Goal: Information Seeking & Learning: Compare options

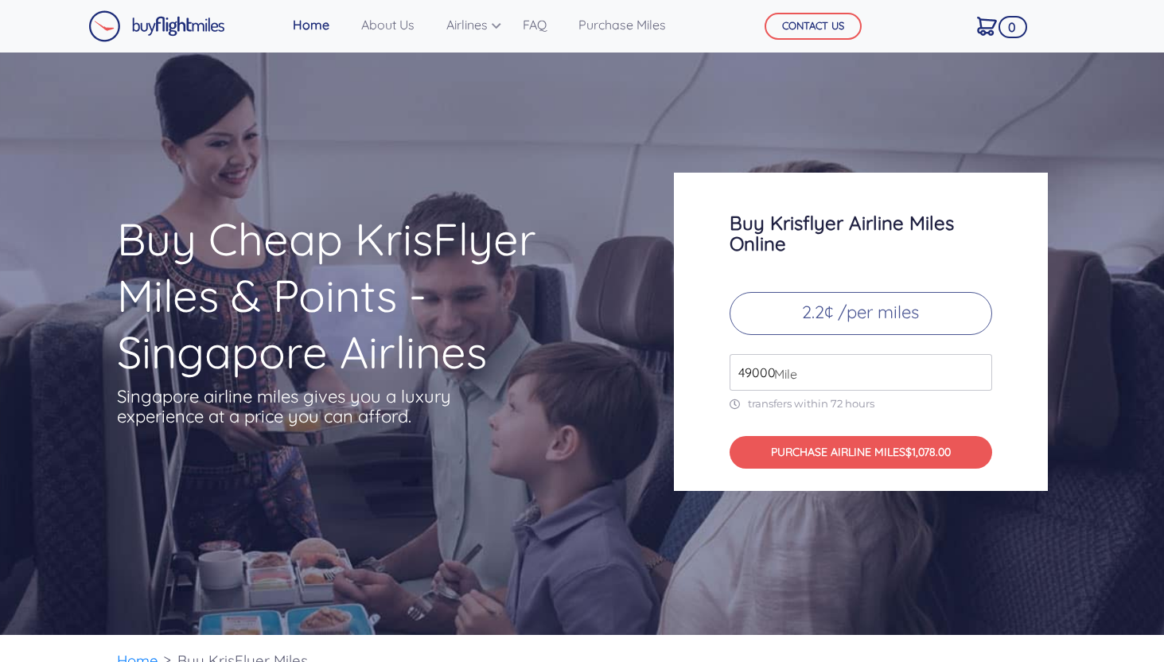
click at [840, 372] on input "49000" at bounding box center [861, 372] width 263 height 37
type input "200000"
click at [1034, 451] on div "Buy Krisflyer Airline Miles Online 2.2¢ /per miles 200000 Mile transfers within…" at bounding box center [861, 332] width 374 height 318
click at [897, 306] on p "2.2¢ /per miles" at bounding box center [861, 313] width 263 height 43
click at [321, 21] on link "Home" at bounding box center [310, 25] width 49 height 32
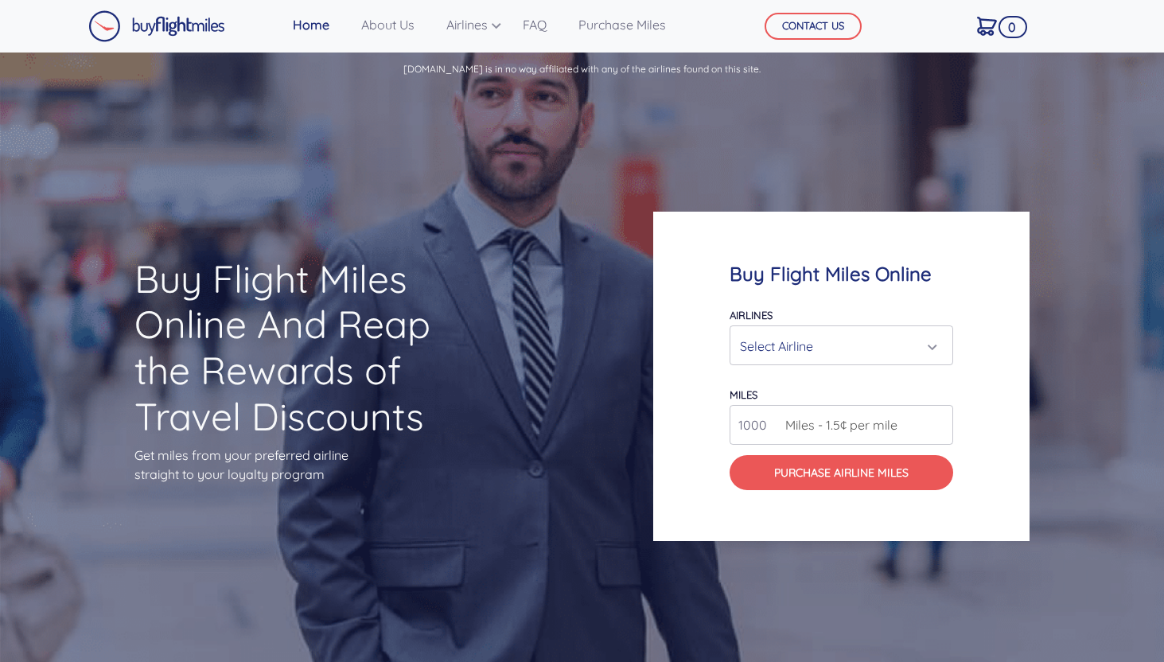
click at [846, 356] on div "Select Airline" at bounding box center [836, 346] width 193 height 30
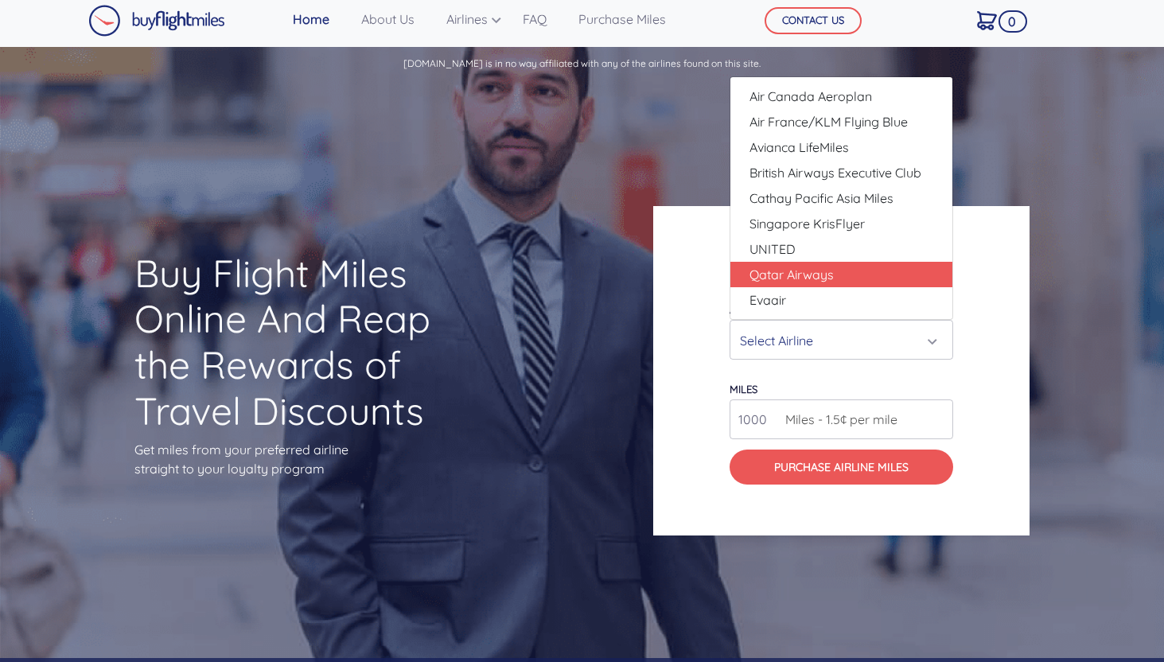
scroll to position [4, 0]
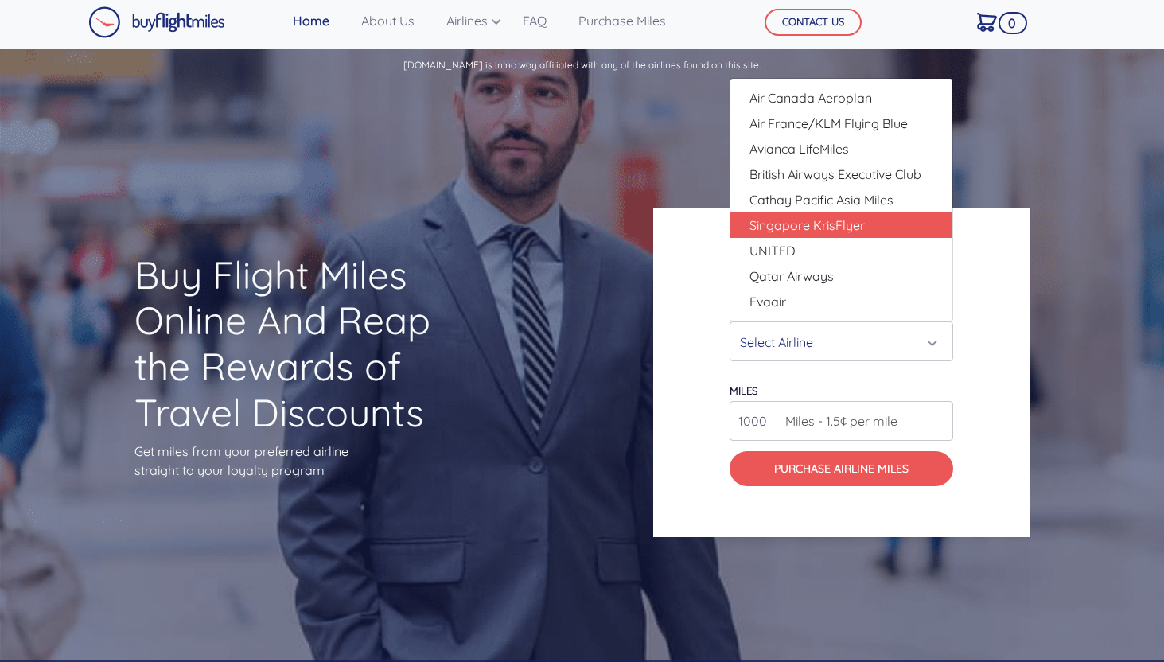
click at [866, 232] on link "Singapore KrisFlyer" at bounding box center [841, 224] width 222 height 25
select select "Singapore KrisFlyer"
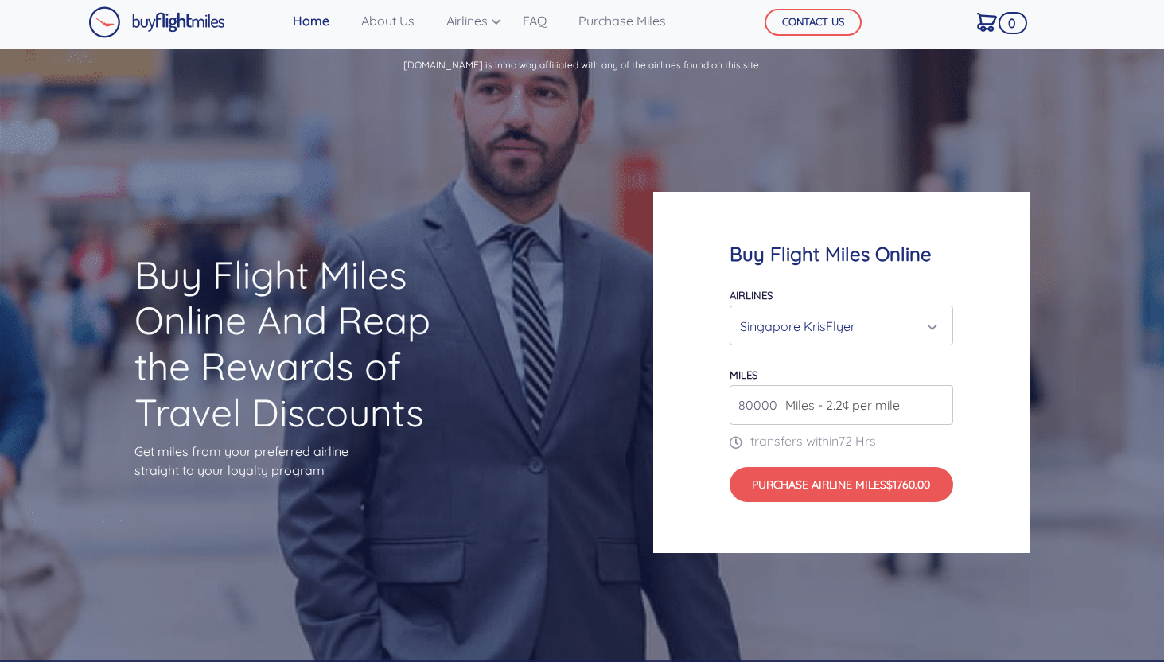
click at [772, 409] on input "80000" at bounding box center [842, 405] width 224 height 40
type input "81000"
click at [936, 398] on input "81000" at bounding box center [842, 405] width 224 height 40
click at [774, 407] on input "81000" at bounding box center [842, 405] width 224 height 40
click at [759, 403] on input "number" at bounding box center [842, 405] width 224 height 40
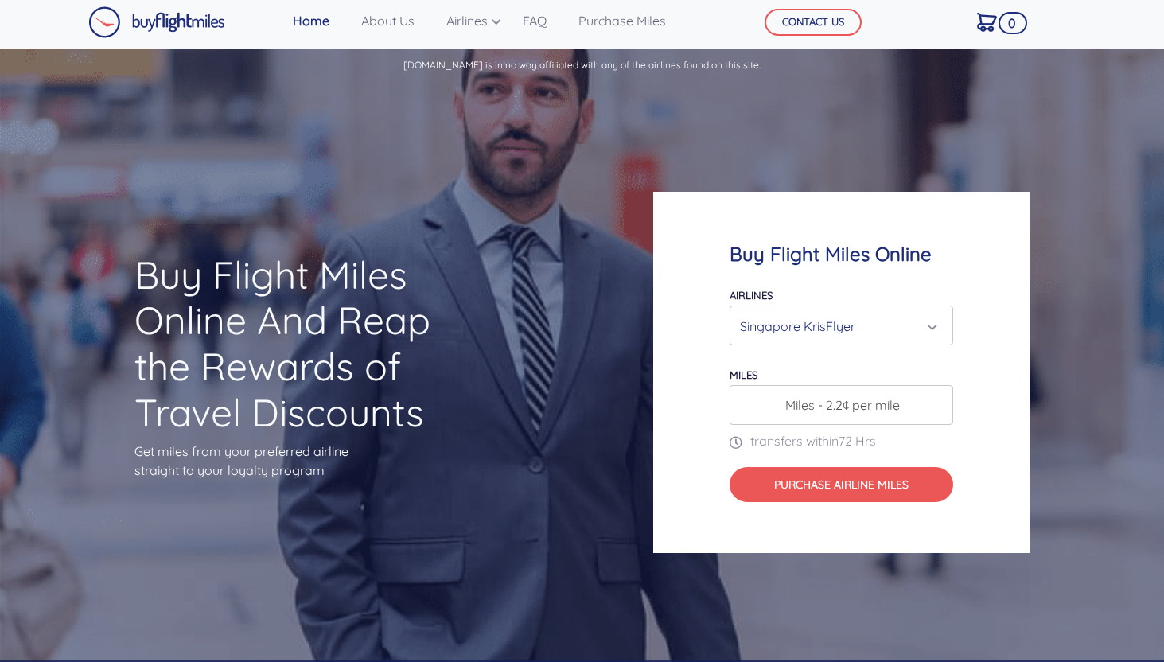
type input "1"
type input "200000"
click at [766, 319] on div "Singapore KrisFlyer" at bounding box center [836, 326] width 193 height 30
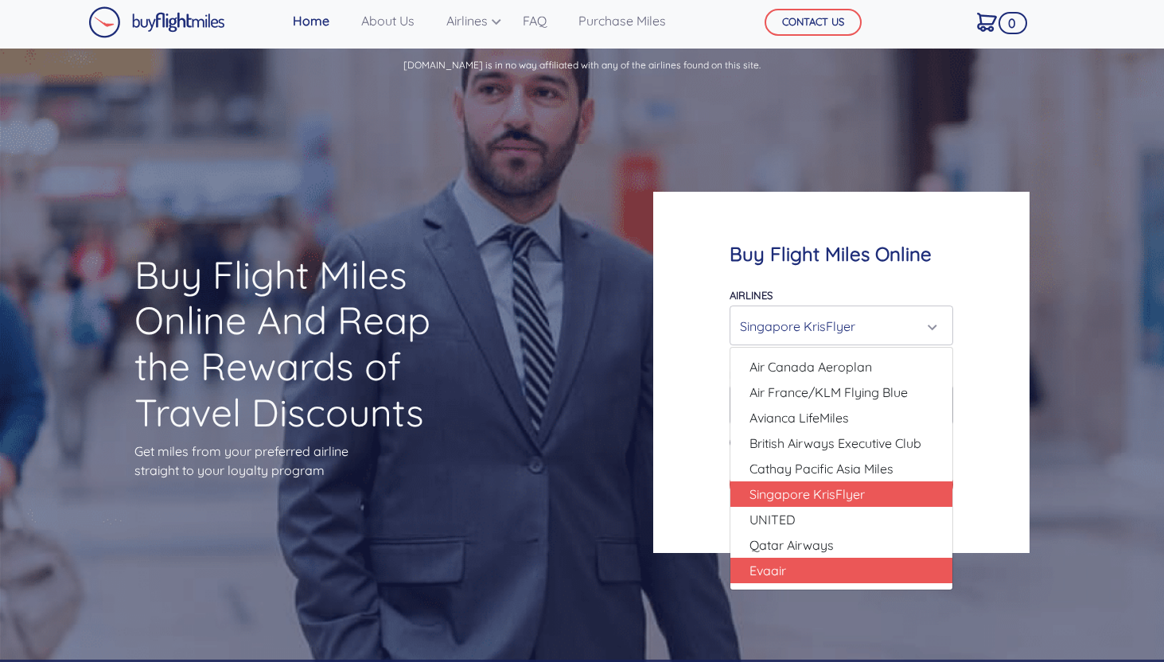
click at [808, 567] on link "Evaair" at bounding box center [841, 570] width 222 height 25
select select "Evaair"
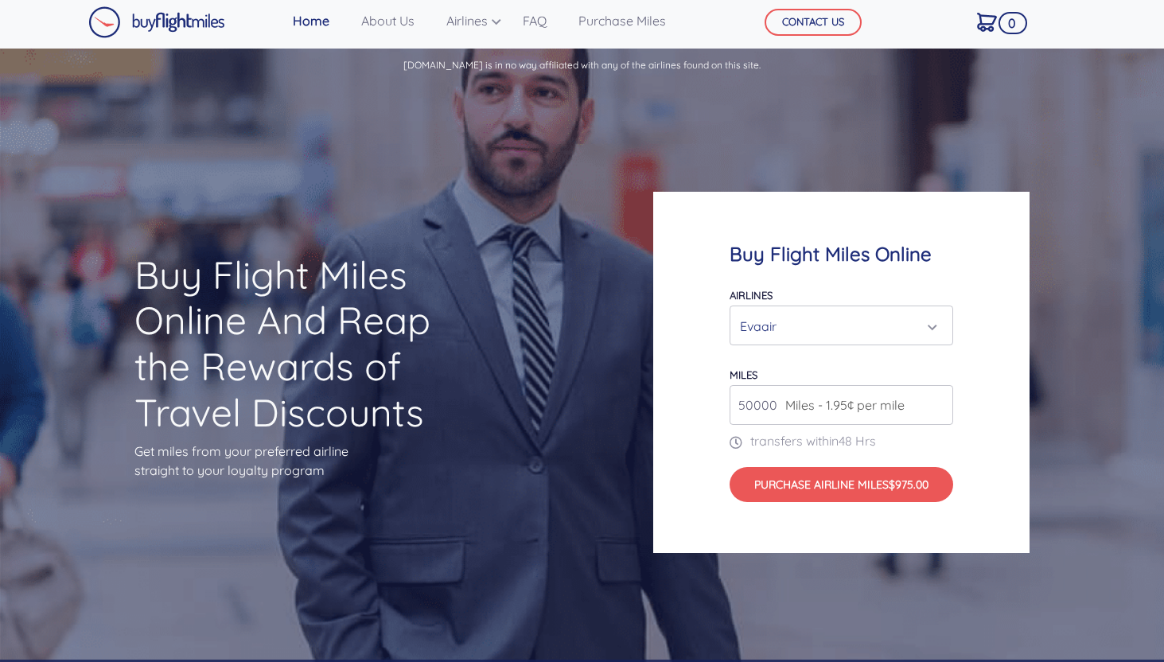
click at [769, 406] on input "50000" at bounding box center [842, 405] width 224 height 40
type input "150000"
click at [819, 330] on div "Evaair" at bounding box center [836, 326] width 193 height 30
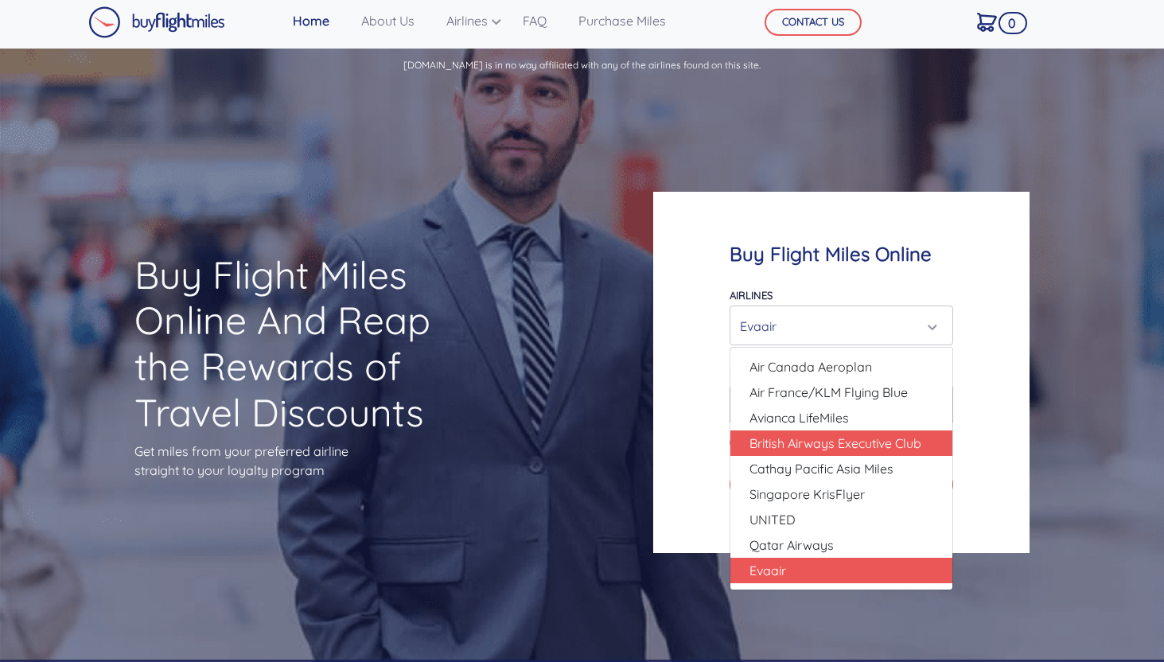
click at [868, 449] on span "British Airways Executive Club" at bounding box center [835, 443] width 172 height 19
select select "British Airways Executive Club"
type input "80000"
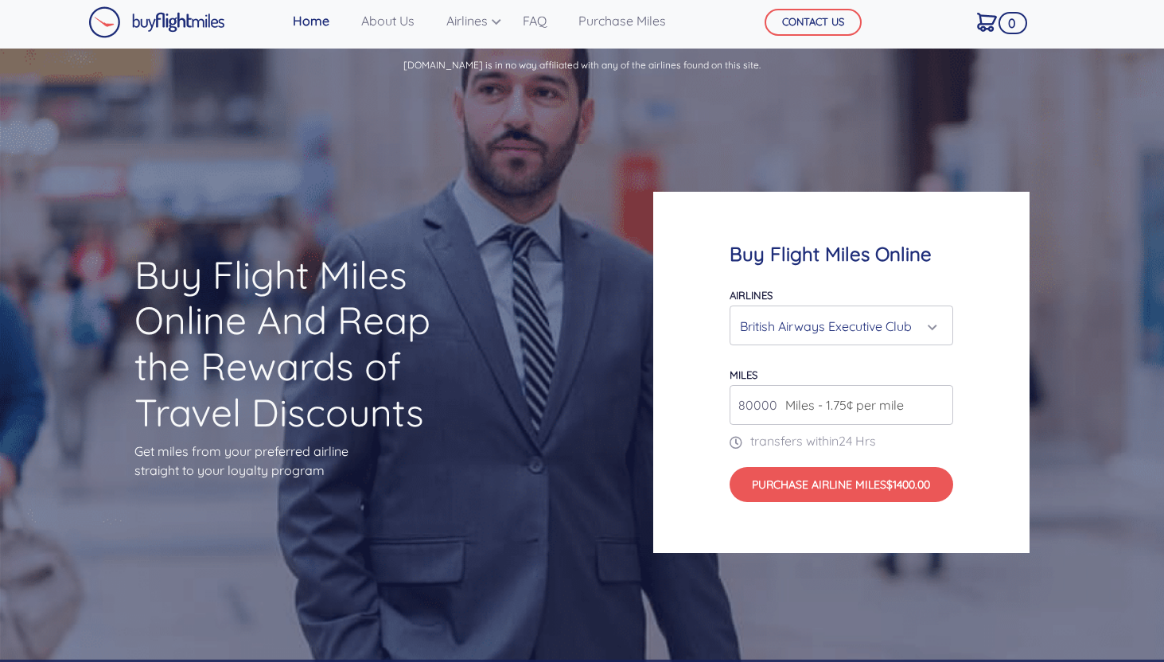
click at [775, 407] on input "80000" at bounding box center [842, 405] width 224 height 40
click at [655, 25] on link "Purchase Miles" at bounding box center [622, 21] width 100 height 32
